Goal: Task Accomplishment & Management: Use online tool/utility

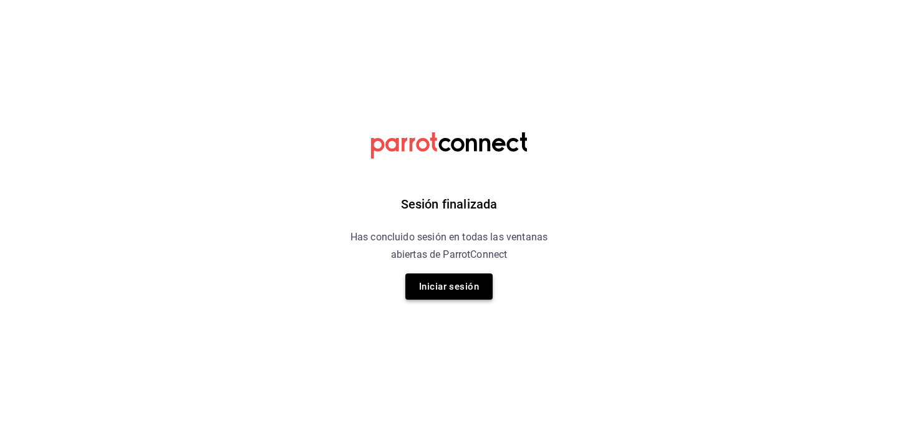
click at [448, 284] on button "Iniciar sesión" at bounding box center [448, 286] width 87 height 26
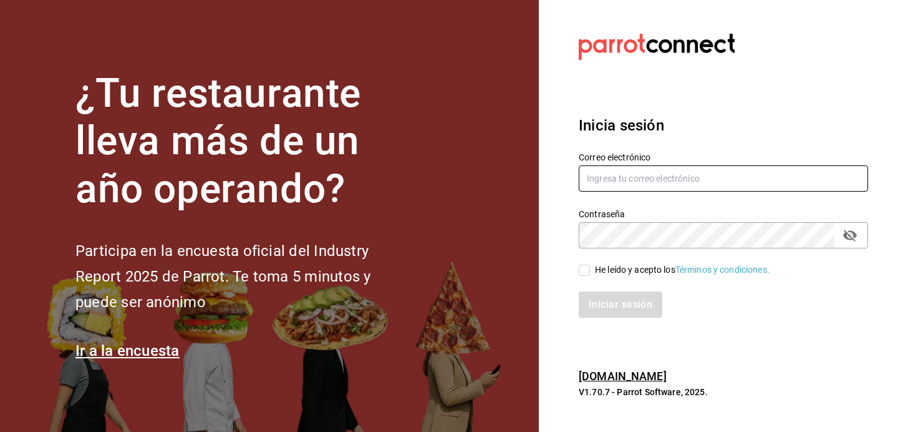
click at [681, 180] on input "text" at bounding box center [723, 178] width 289 height 26
type input "[EMAIL_ADDRESS][DOMAIN_NAME]"
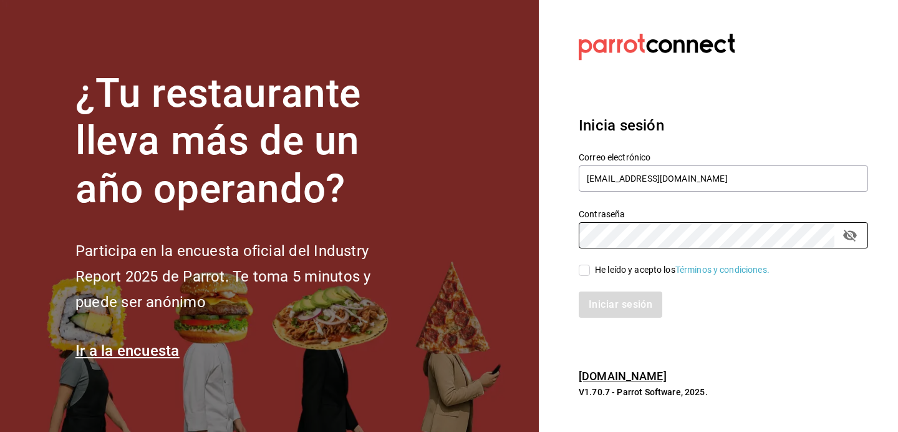
click at [585, 272] on input "He leído y acepto los Términos y condiciones." at bounding box center [584, 269] width 11 height 11
checkbox input "true"
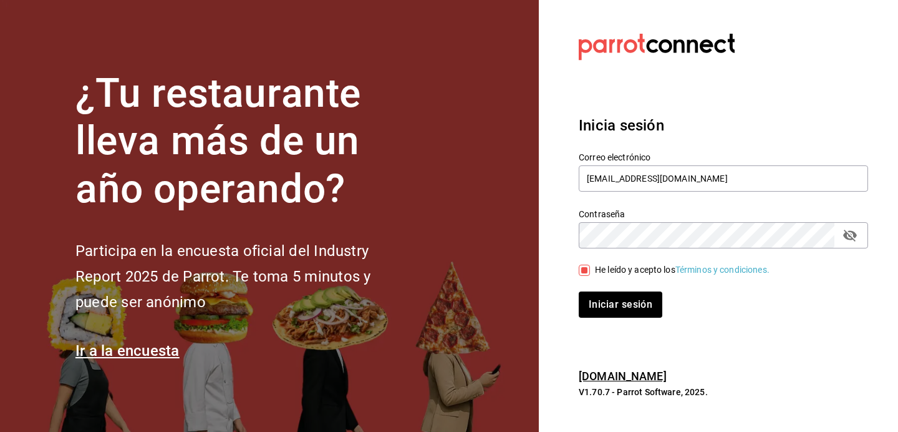
click at [624, 318] on div "Inicia sesión Correo electrónico [EMAIL_ADDRESS][DOMAIN_NAME] Contraseña Contra…" at bounding box center [723, 216] width 289 height 234
click at [626, 300] on button "Iniciar sesión" at bounding box center [621, 304] width 85 height 26
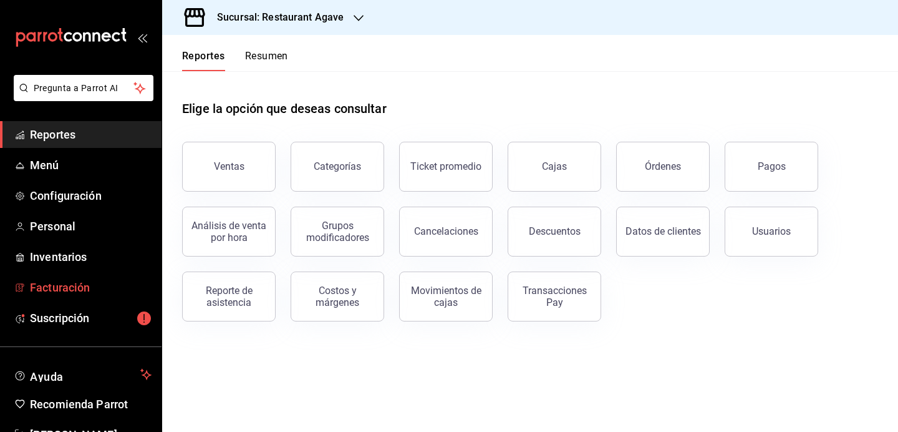
click at [123, 289] on span "Facturación" at bounding box center [91, 287] width 122 height 17
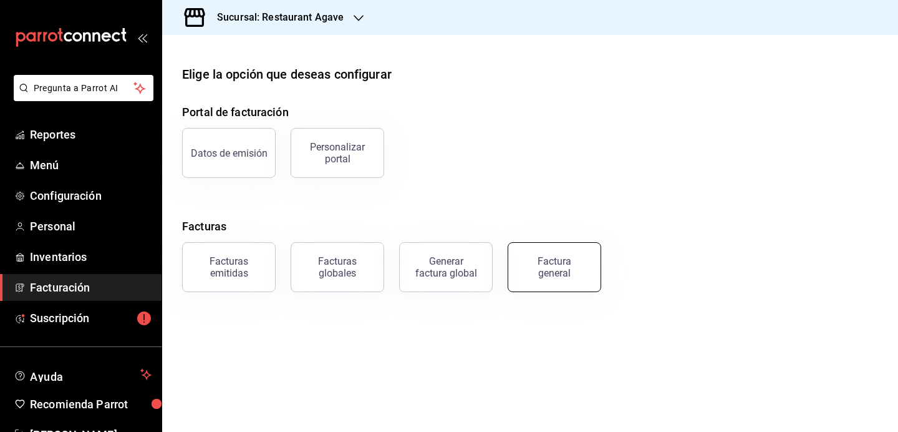
click at [529, 268] on div "Factura general" at bounding box center [554, 267] width 62 height 24
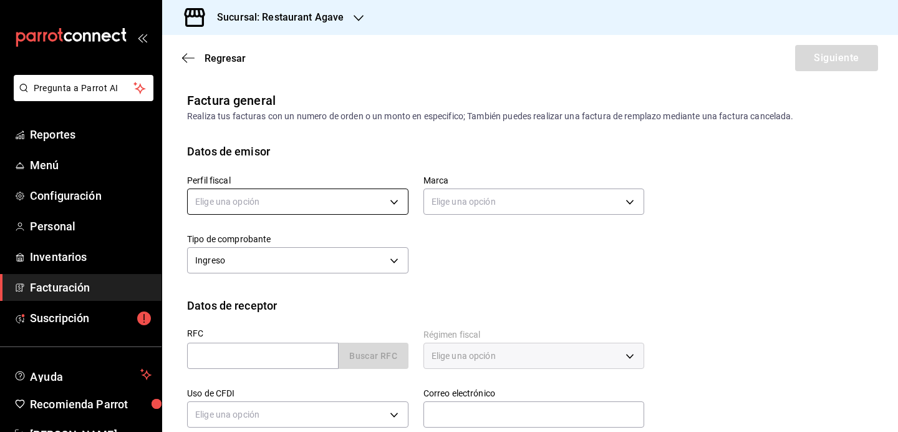
click at [273, 204] on body "Pregunta a Parrot AI Reportes Menú Configuración Personal Inventarios Facturaci…" at bounding box center [449, 216] width 898 height 432
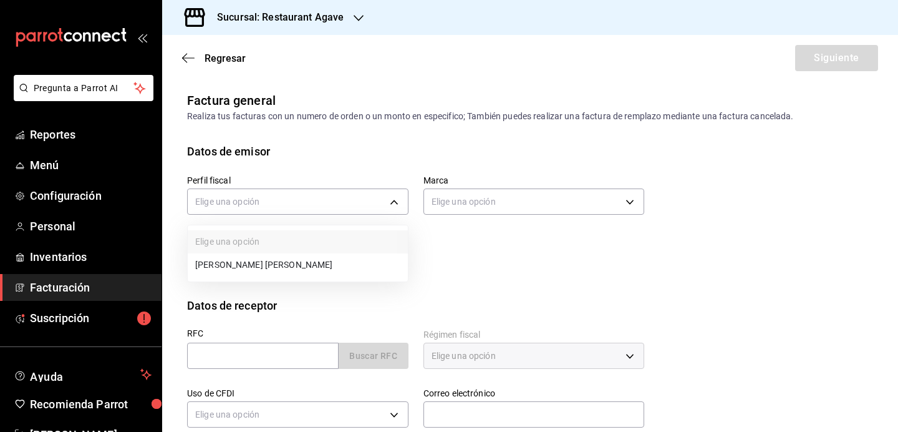
click at [291, 274] on li "MIGUEL ANGEL MARTINEZ ANTILLON" at bounding box center [298, 264] width 220 height 23
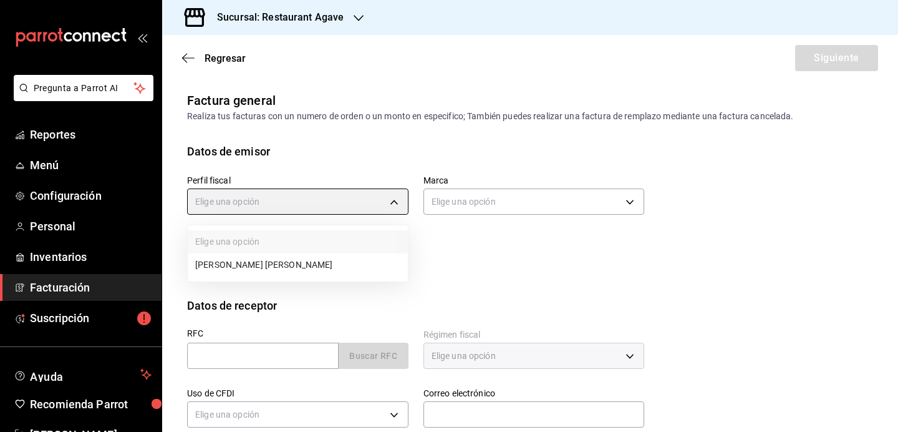
type input "ad901036-74df-4fe8-addc-bdb4b17d016d"
type input "ac14864f-e3a0-4832-92fd-dda121f57a49"
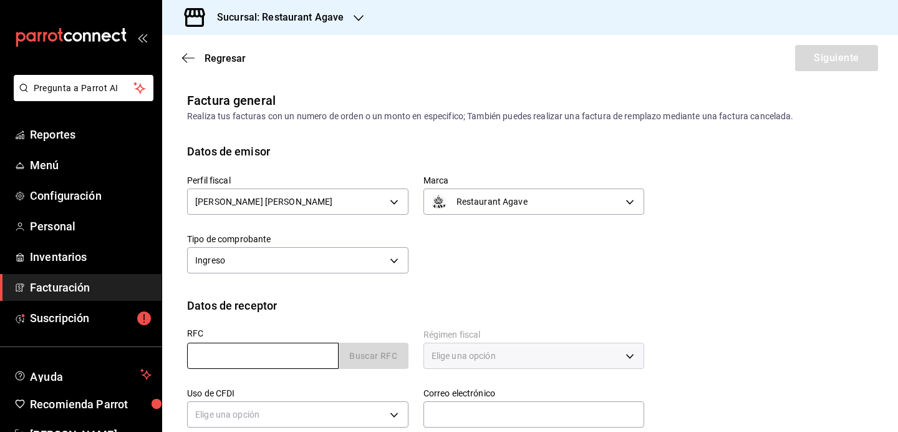
click at [277, 355] on input "text" at bounding box center [263, 355] width 152 height 26
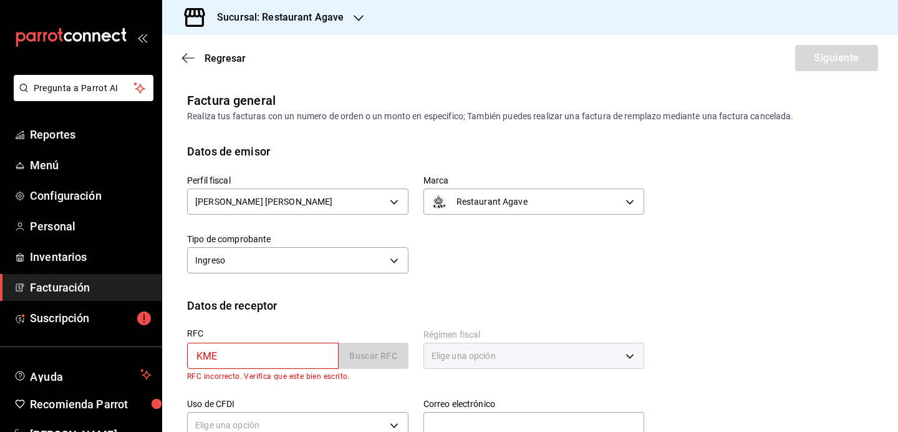
type input "KME020326V5A"
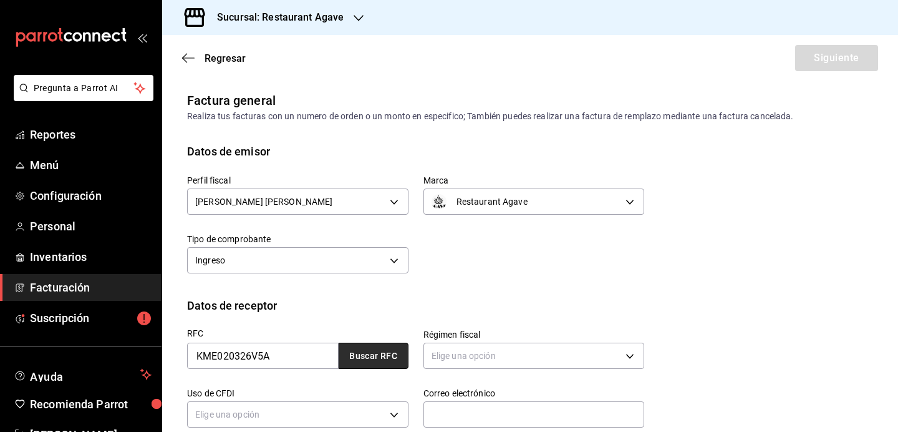
click at [372, 352] on button "Buscar RFC" at bounding box center [374, 355] width 70 height 26
type input "626"
type input "G03"
type input "rolandotrevino@mail.com"
type input "26000"
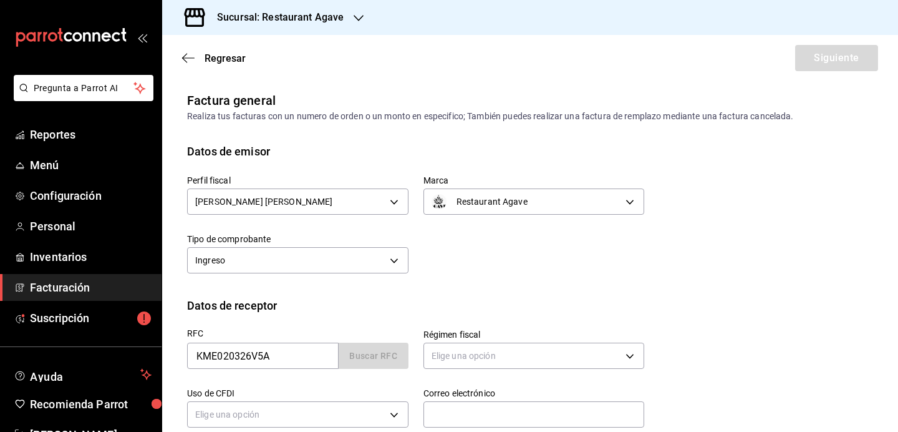
type input "KUNAFIN MEXICO"
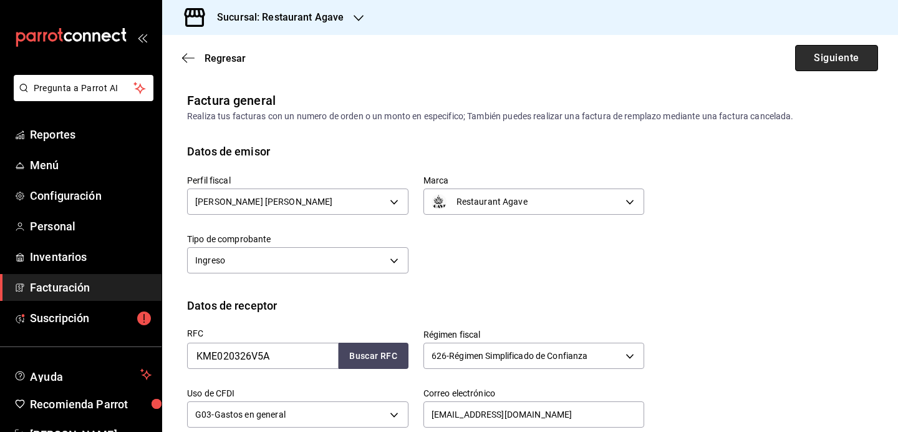
click at [815, 53] on button "Siguiente" at bounding box center [836, 58] width 83 height 26
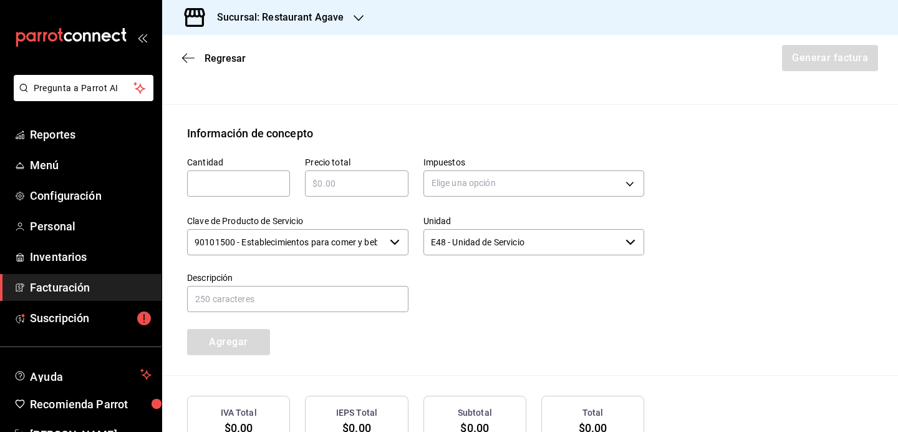
scroll to position [436, 0]
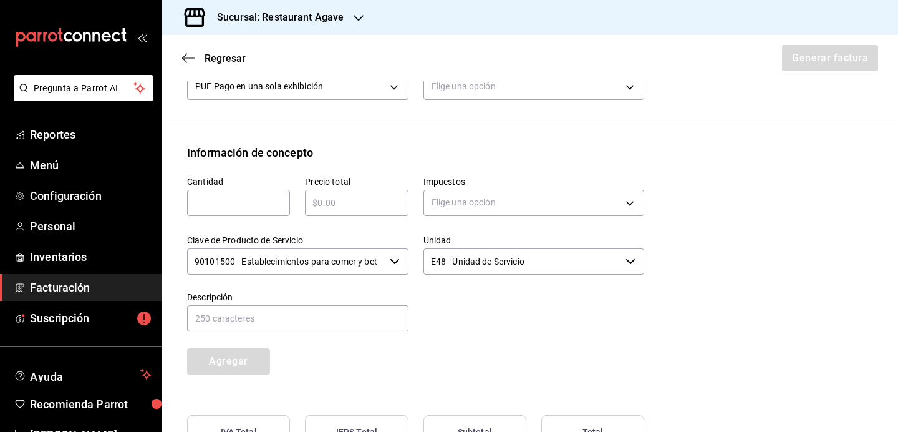
click at [248, 210] on input "text" at bounding box center [238, 202] width 103 height 15
type input "1"
click at [351, 210] on input "text" at bounding box center [356, 202] width 103 height 15
type input "$4750"
click at [453, 224] on body "Pregunta a Parrot AI Reportes Menú Configuración Personal Inventarios Facturaci…" at bounding box center [449, 216] width 898 height 432
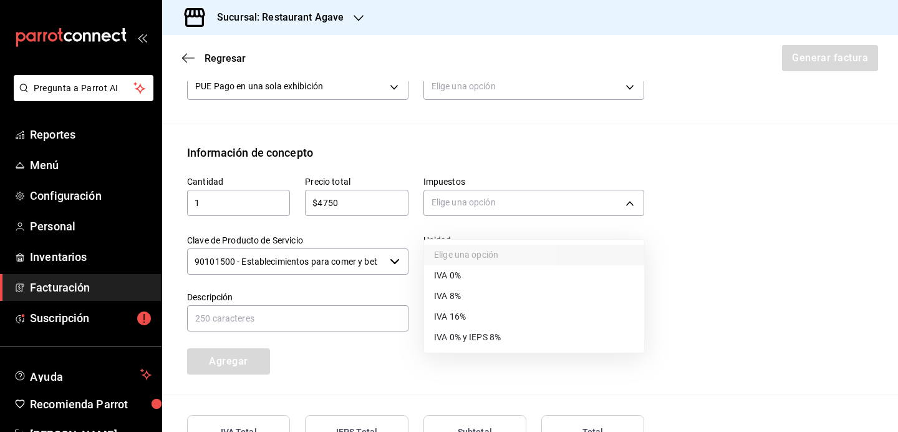
click at [465, 320] on span "IVA 16%" at bounding box center [450, 316] width 32 height 13
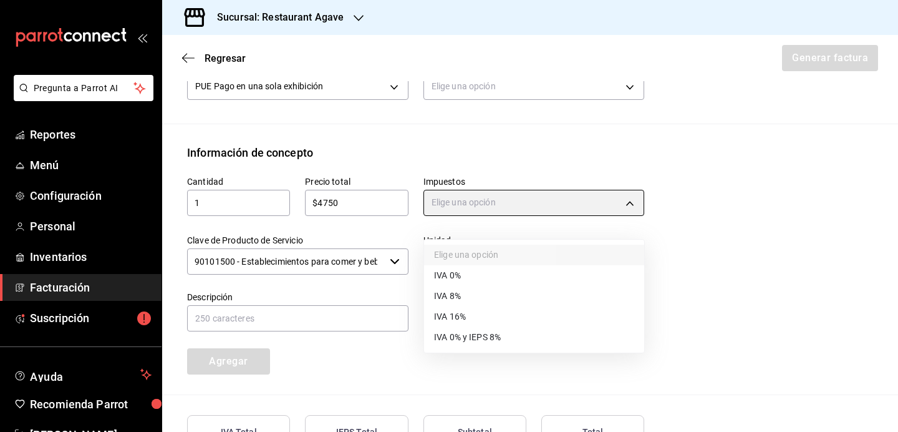
type input "IVA_16"
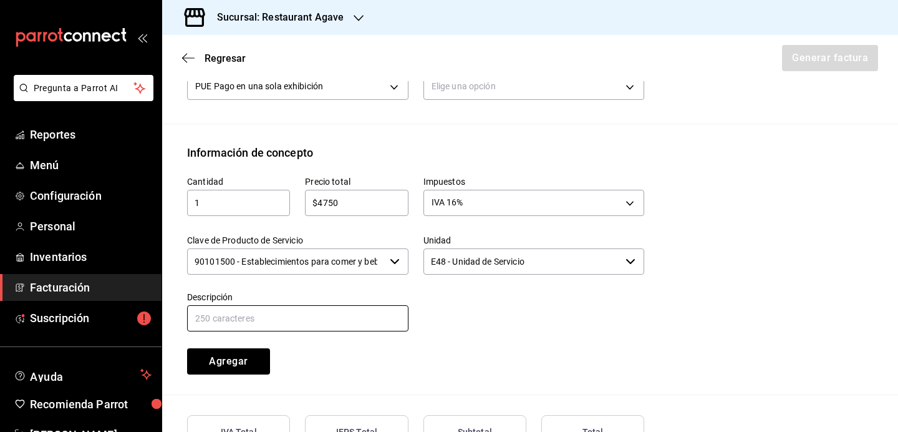
click at [345, 331] on input "text" at bounding box center [297, 318] width 221 height 26
type input "Consumo"
click at [250, 373] on button "Agregar" at bounding box center [228, 361] width 83 height 26
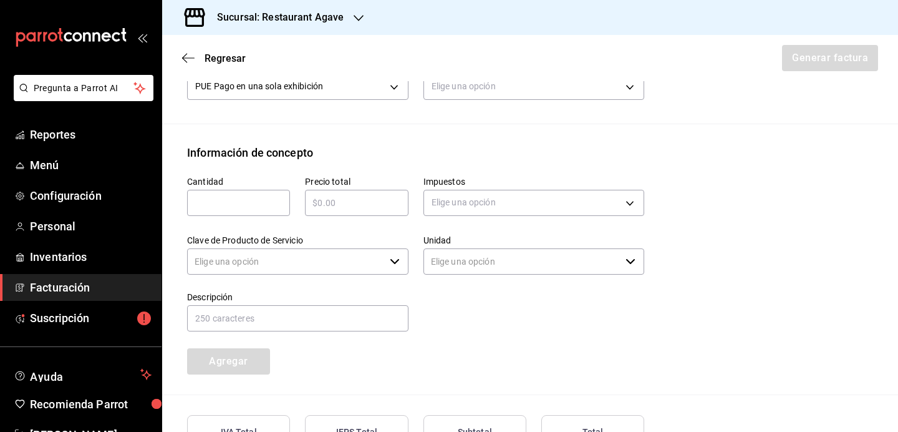
type input "90101500 - Establecimientos para comer y beber"
type input "E48 - Unidad de Servicio"
click at [265, 210] on input "text" at bounding box center [238, 202] width 103 height 15
type input "1"
click at [329, 209] on input "text" at bounding box center [356, 202] width 103 height 15
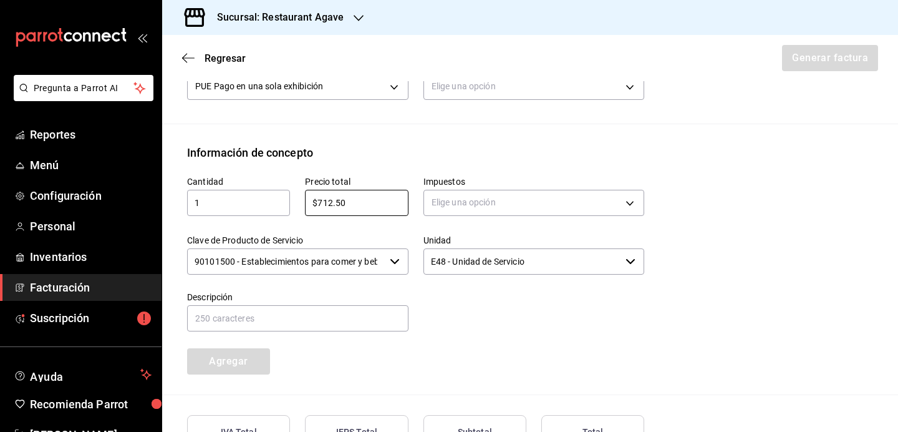
type input "$712.50"
click at [450, 200] on div "Elige una opción" at bounding box center [533, 201] width 221 height 33
click at [454, 212] on body "Pregunta a Parrot AI Reportes Menú Configuración Personal Inventarios Facturaci…" at bounding box center [449, 216] width 898 height 432
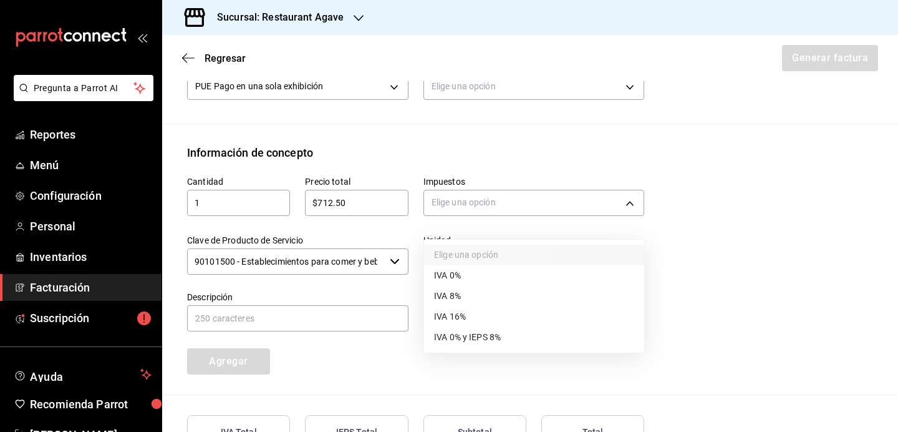
click at [464, 269] on li "IVA 0%" at bounding box center [534, 275] width 220 height 21
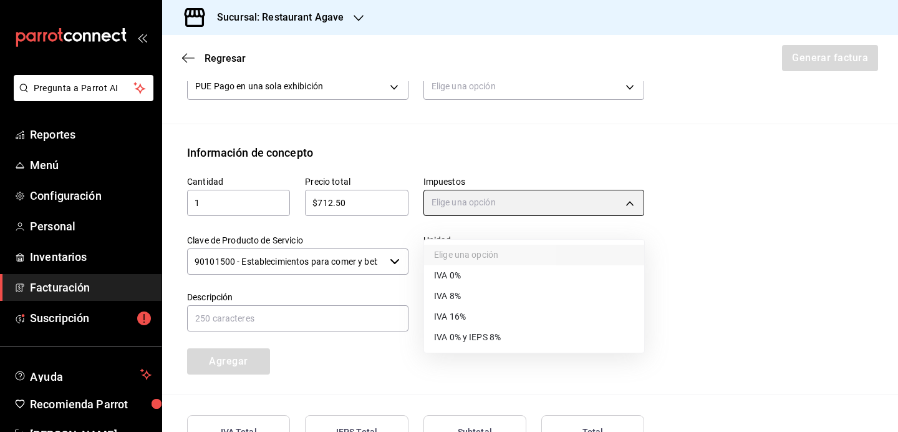
type input "IVA_0"
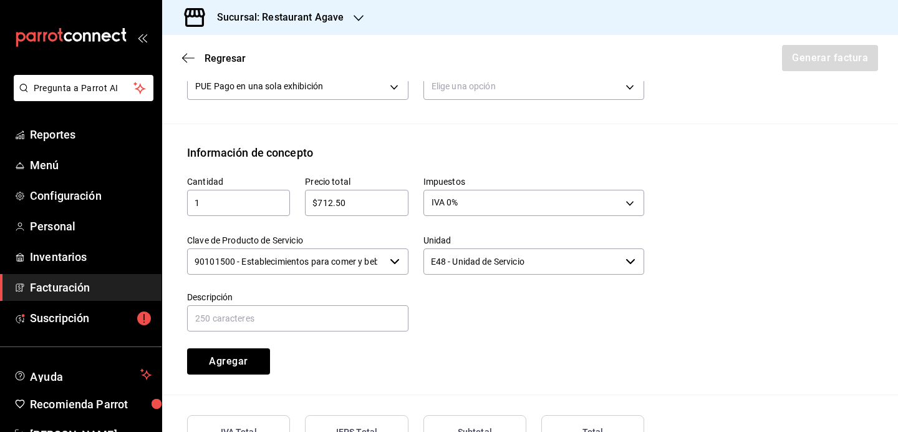
click at [382, 333] on div "Descripción" at bounding box center [297, 312] width 221 height 42
click at [382, 331] on input "text" at bounding box center [297, 318] width 221 height 26
type input "Propina"
click at [243, 369] on button "Agregar" at bounding box center [228, 361] width 83 height 26
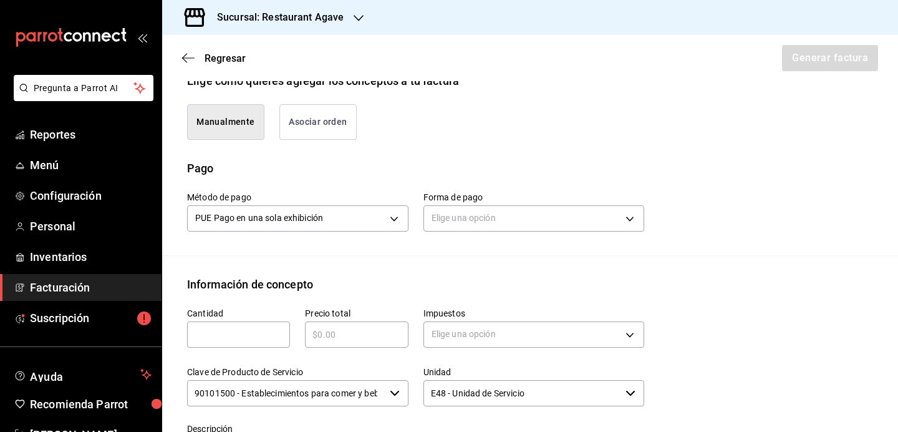
scroll to position [233, 0]
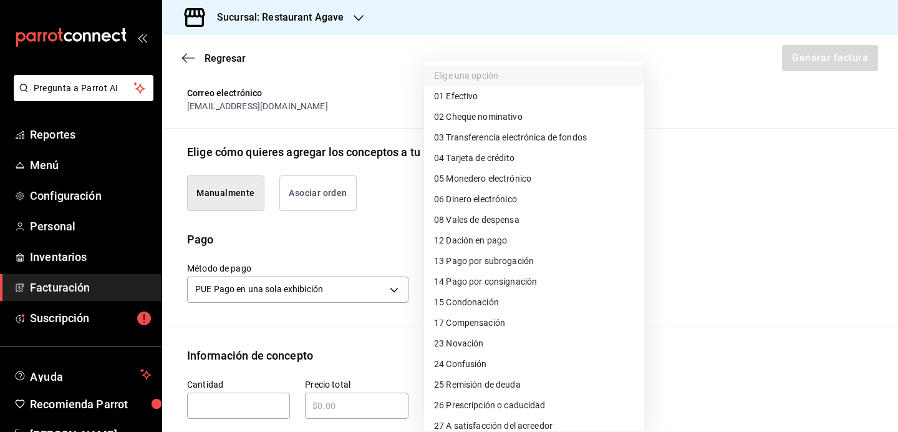
click at [500, 289] on body "Pregunta a Parrot AI Reportes Menú Configuración Personal Inventarios Facturaci…" at bounding box center [449, 216] width 898 height 432
click at [523, 171] on li "05 Monedero electrónico" at bounding box center [534, 178] width 220 height 21
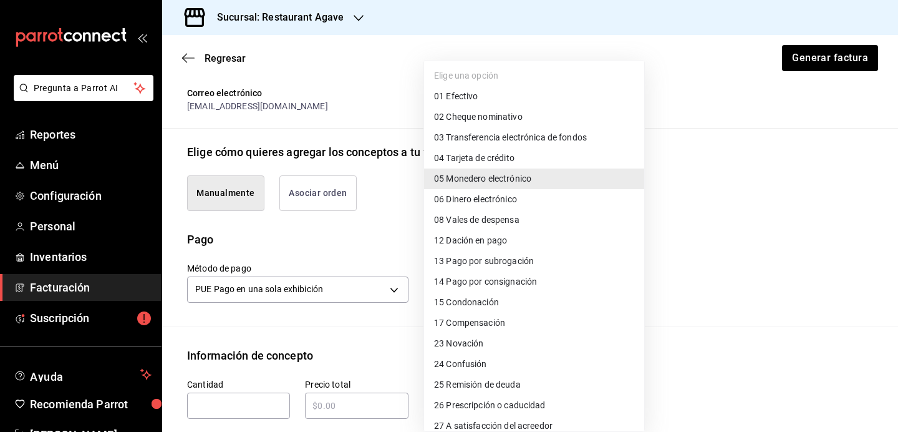
click at [535, 304] on body "Pregunta a Parrot AI Reportes Menú Configuración Personal Inventarios Facturaci…" at bounding box center [449, 216] width 898 height 432
click at [536, 157] on li "04 Tarjeta de crédito" at bounding box center [534, 158] width 220 height 21
type input "04"
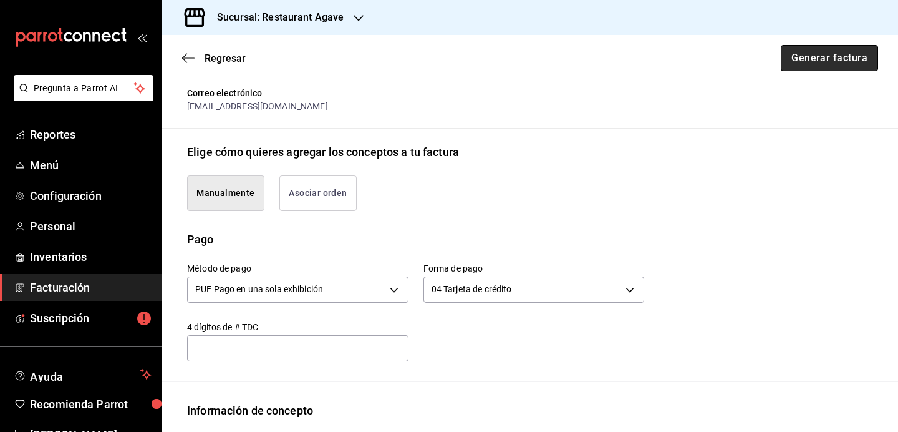
click at [799, 66] on button "Generar factura" at bounding box center [829, 58] width 97 height 26
